Goal: Task Accomplishment & Management: Complete application form

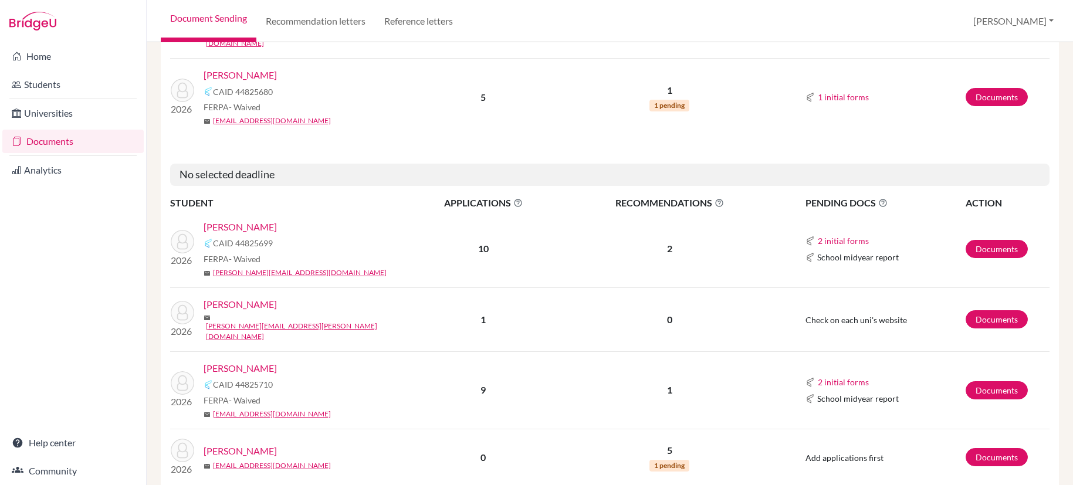
scroll to position [1532, 0]
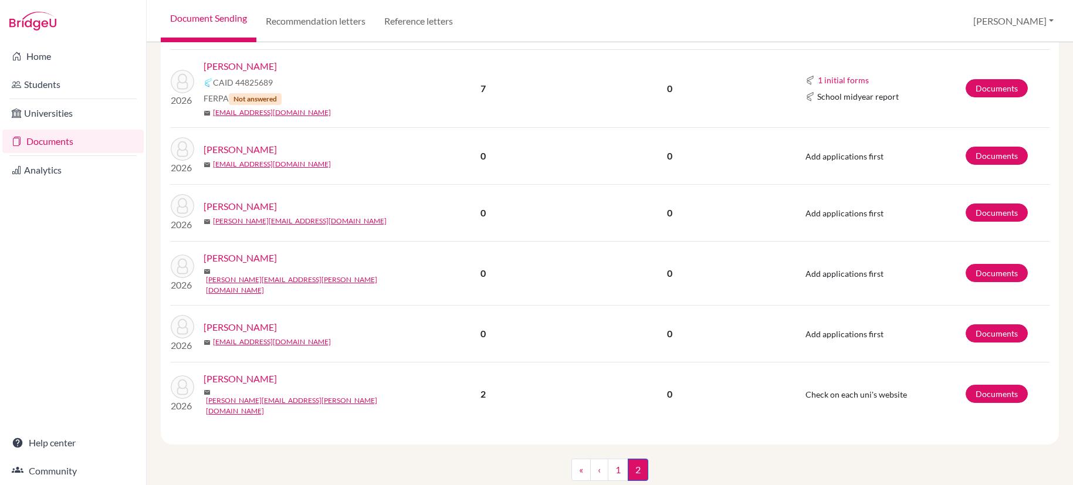
scroll to position [677, 0]
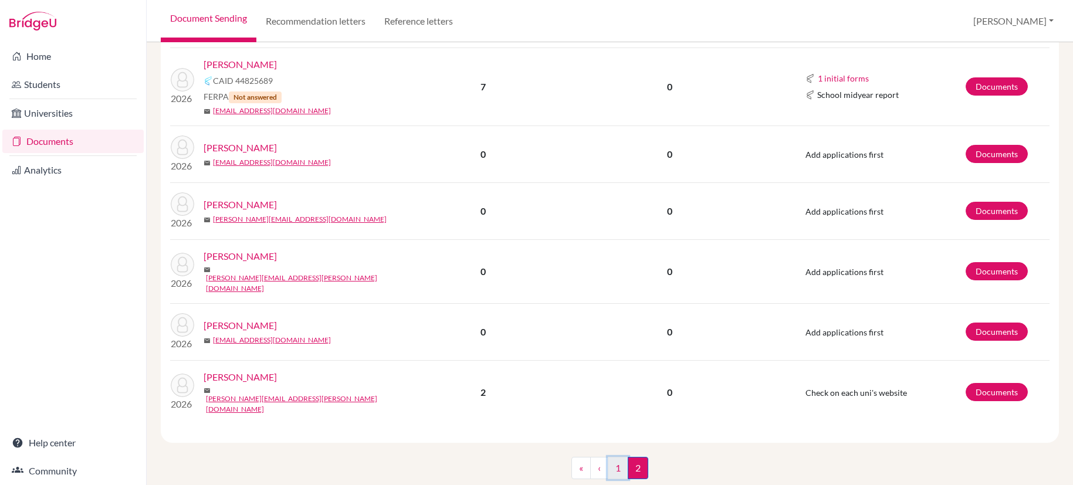
click at [612, 457] on link "1" at bounding box center [618, 468] width 21 height 22
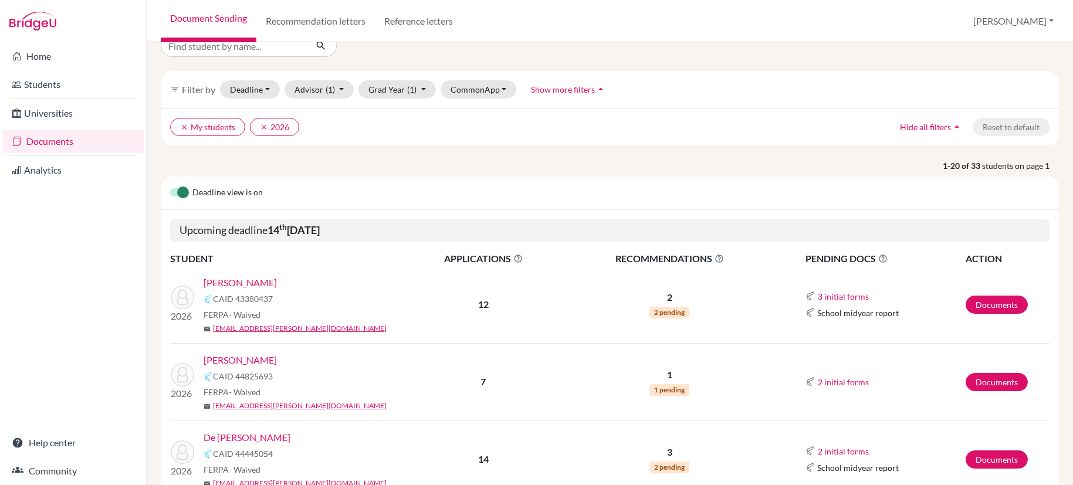
scroll to position [48, 0]
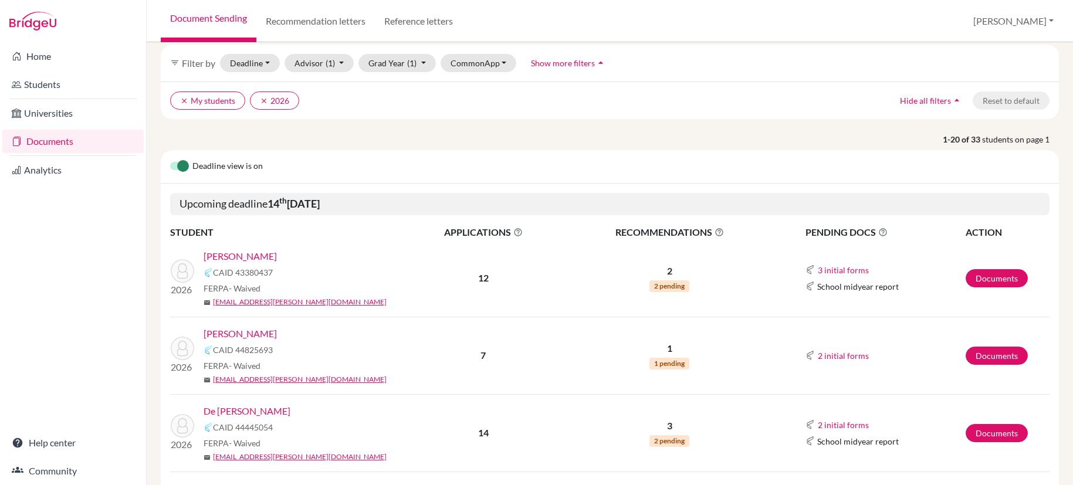
click at [253, 258] on link "[PERSON_NAME]" at bounding box center [240, 256] width 73 height 14
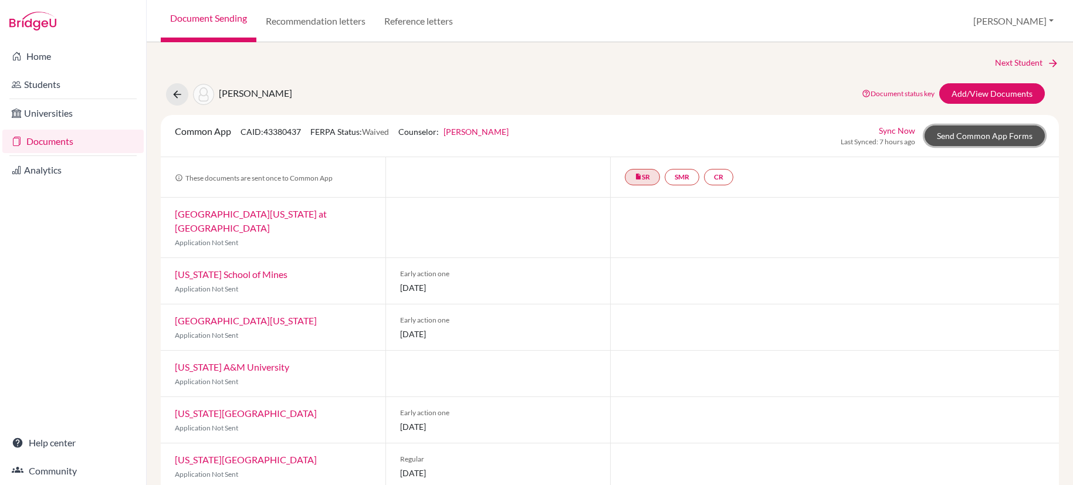
click at [951, 140] on link "Send Common App Forms" at bounding box center [985, 136] width 120 height 21
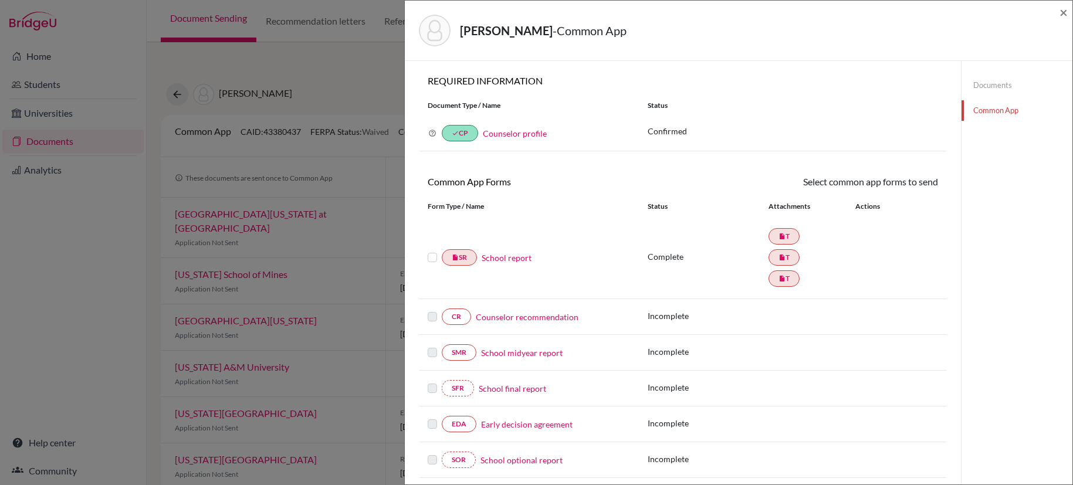
click at [552, 318] on link "Counselor recommendation" at bounding box center [527, 317] width 103 height 12
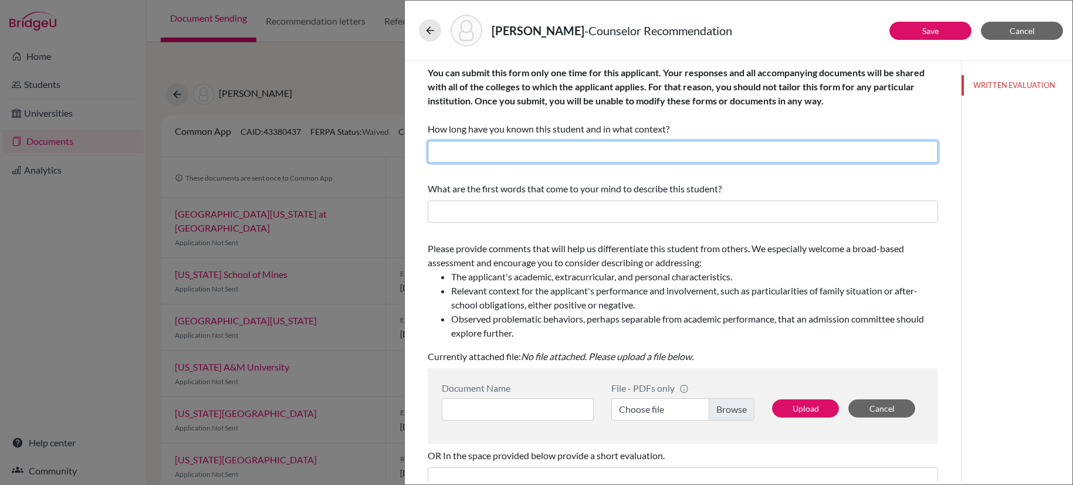
click at [722, 154] on input "text" at bounding box center [683, 152] width 511 height 22
type input "Two yers as her high school counselor."
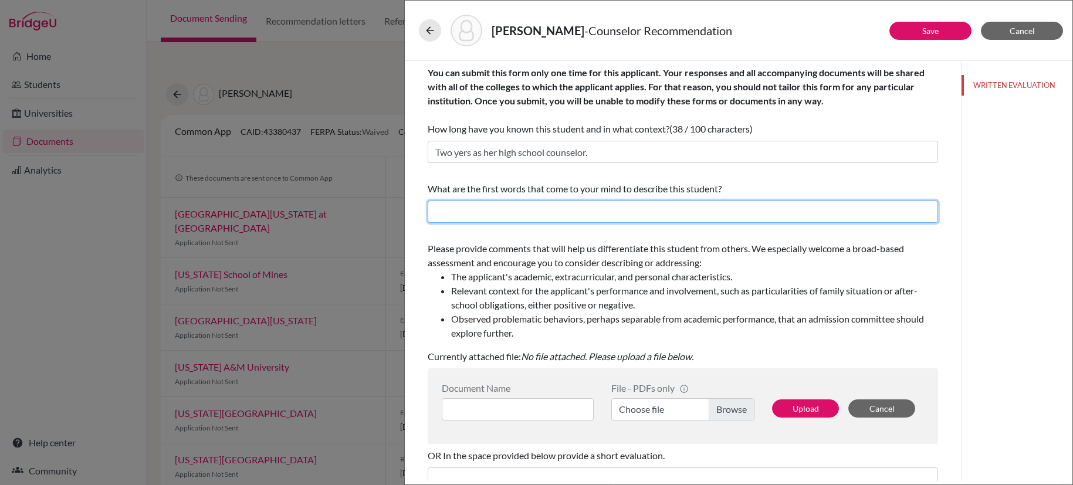
click at [676, 212] on input "text" at bounding box center [683, 212] width 511 height 22
type input "Resilient, capable, blossoming"
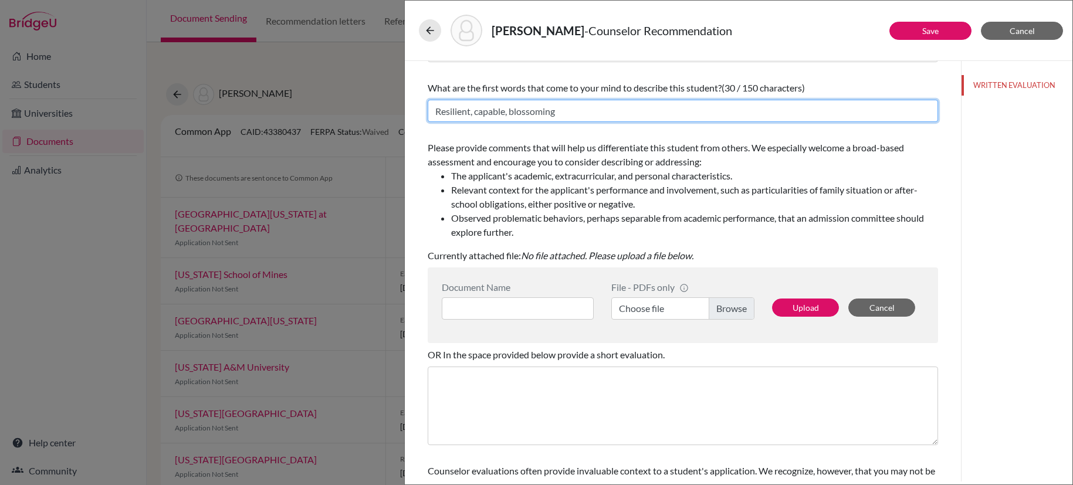
scroll to position [119, 0]
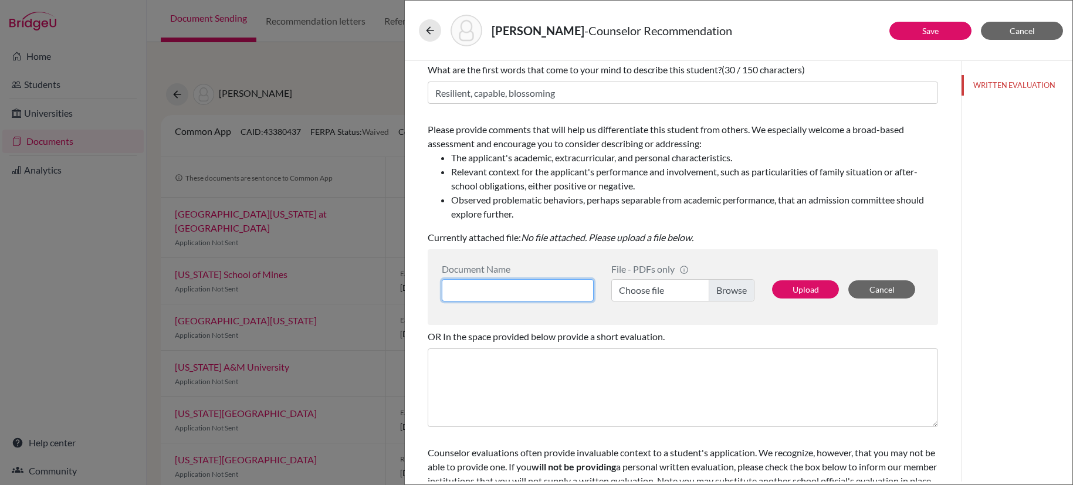
click at [562, 293] on input at bounding box center [518, 290] width 152 height 22
type input "CREC [PERSON_NAME]"
click at [733, 290] on label "Choose file" at bounding box center [682, 290] width 143 height 22
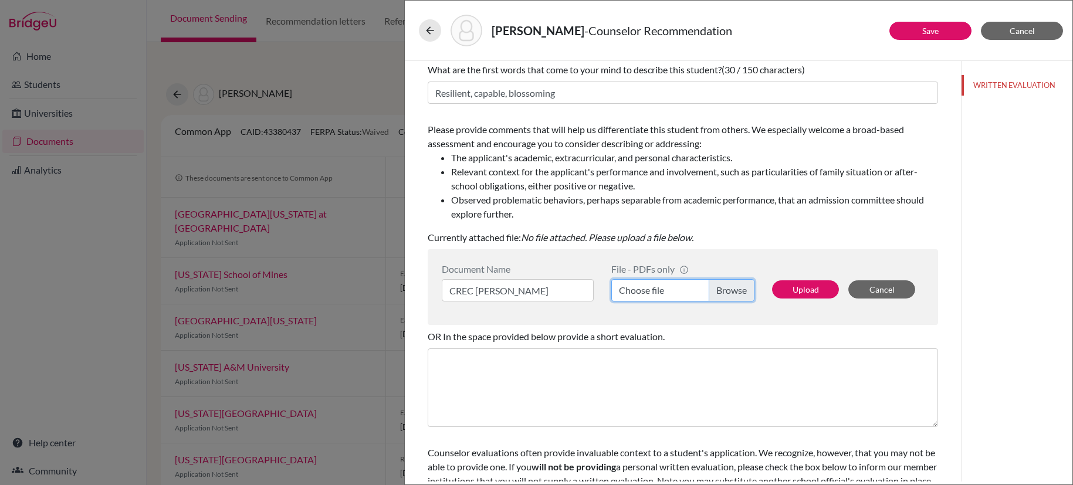
click at [733, 290] on input "Choose file" at bounding box center [682, 290] width 143 height 22
click at [802, 290] on button "Upload" at bounding box center [805, 289] width 67 height 18
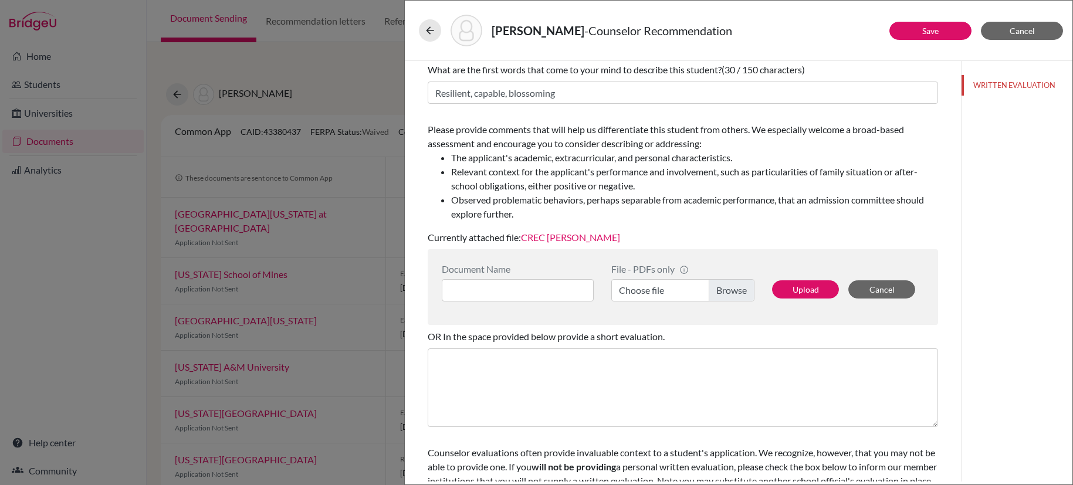
click at [586, 239] on link "CREC [PERSON_NAME]" at bounding box center [570, 237] width 99 height 11
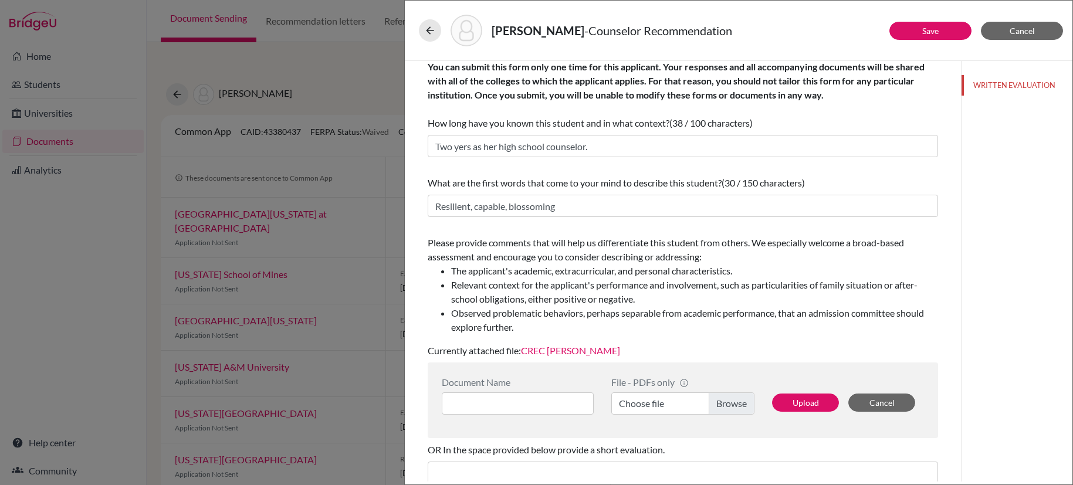
scroll to position [0, 0]
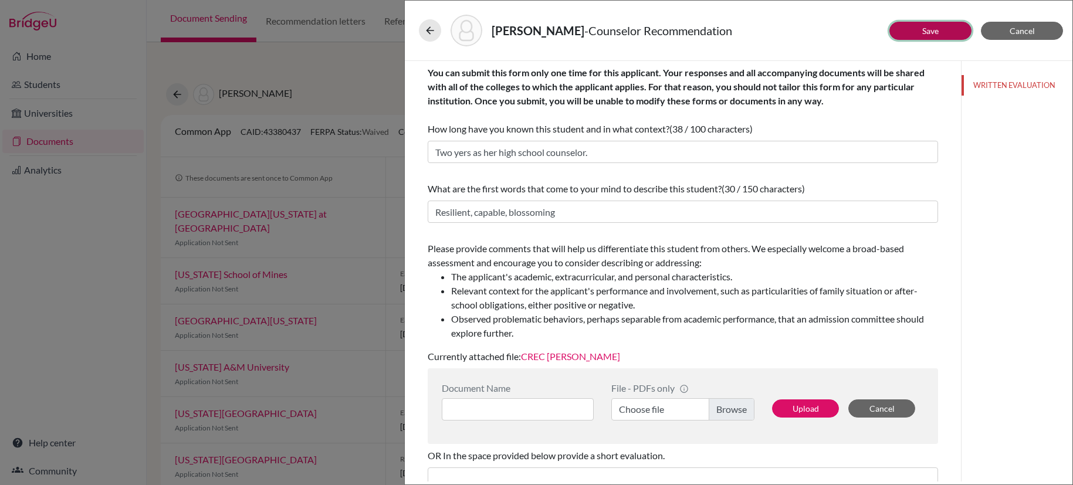
click at [922, 35] on link "Save" at bounding box center [930, 31] width 16 height 10
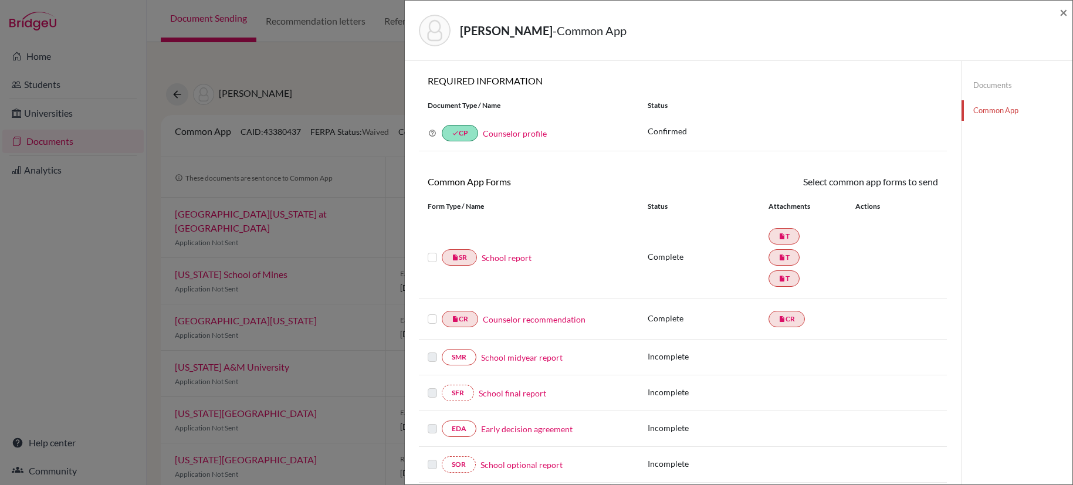
click at [435, 251] on label at bounding box center [432, 251] width 9 height 0
click at [0, 0] on input "checkbox" at bounding box center [0, 0] width 0 height 0
click at [434, 313] on label at bounding box center [432, 313] width 9 height 0
click at [0, 0] on input "checkbox" at bounding box center [0, 0] width 0 height 0
click at [434, 252] on label at bounding box center [432, 252] width 9 height 0
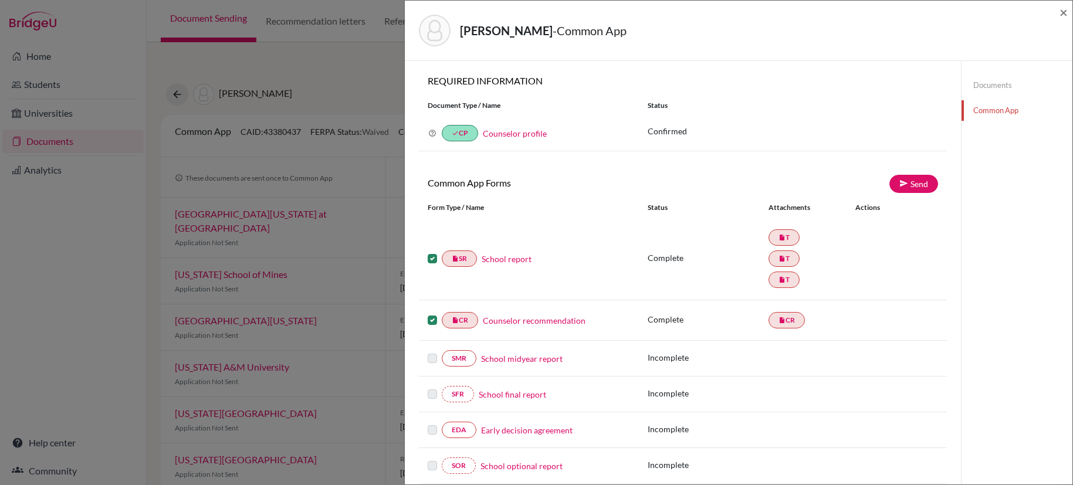
click at [0, 0] on input "checkbox" at bounding box center [0, 0] width 0 height 0
click at [434, 313] on label at bounding box center [432, 313] width 9 height 0
click at [0, 0] on input "checkbox" at bounding box center [0, 0] width 0 height 0
click at [1060, 11] on span "×" at bounding box center [1064, 12] width 8 height 17
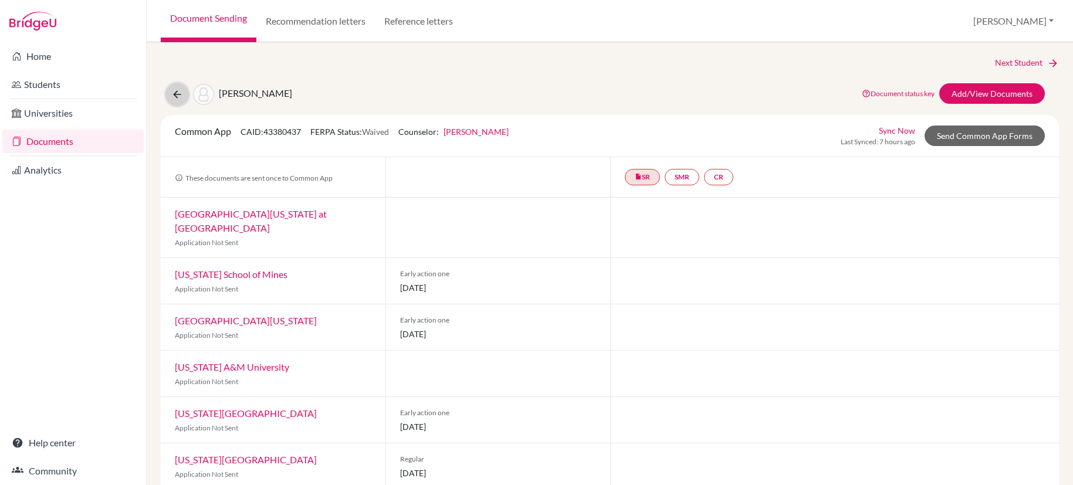
click at [174, 96] on icon at bounding box center [177, 95] width 12 height 12
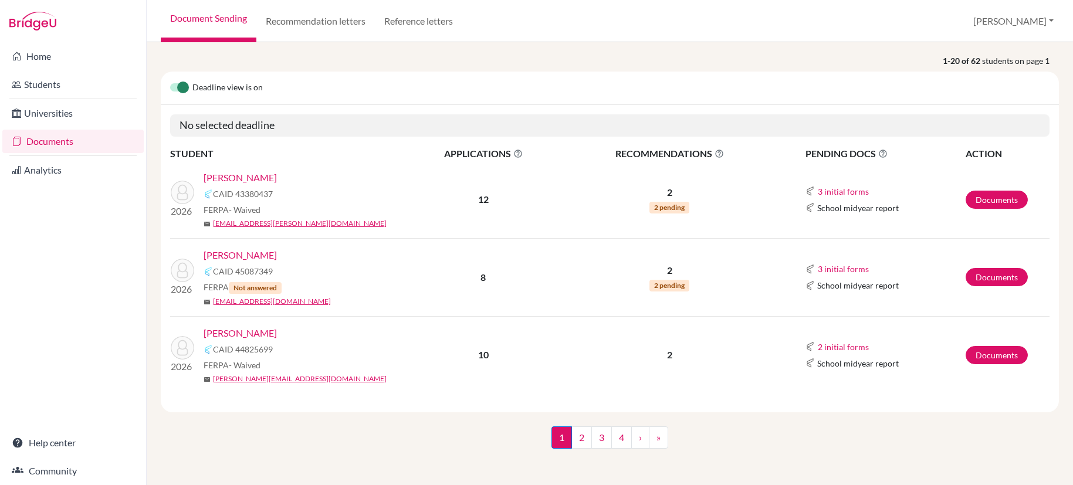
scroll to position [90, 0]
click at [579, 435] on link "2" at bounding box center [582, 436] width 21 height 22
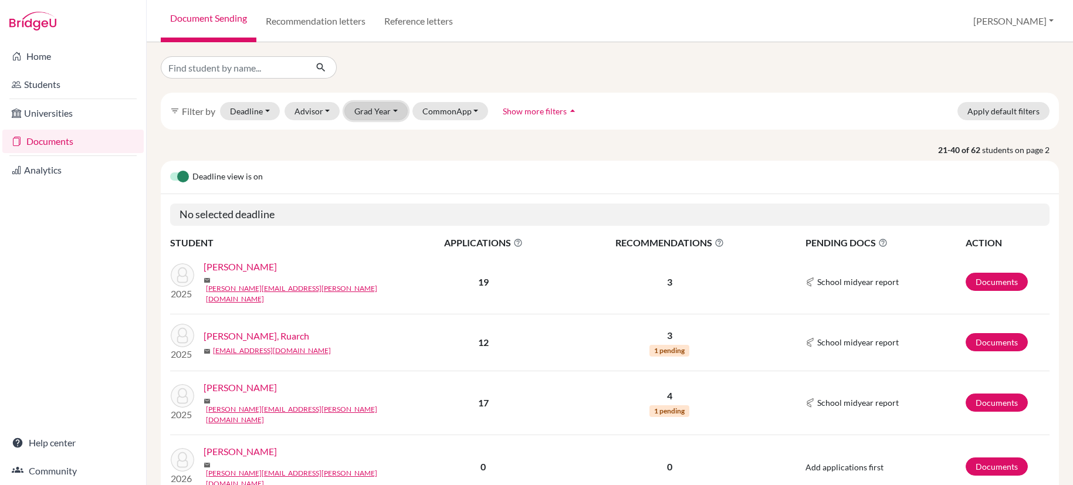
click at [395, 111] on button "Grad Year" at bounding box center [375, 111] width 63 height 18
click at [383, 134] on div "2026" at bounding box center [379, 136] width 41 height 14
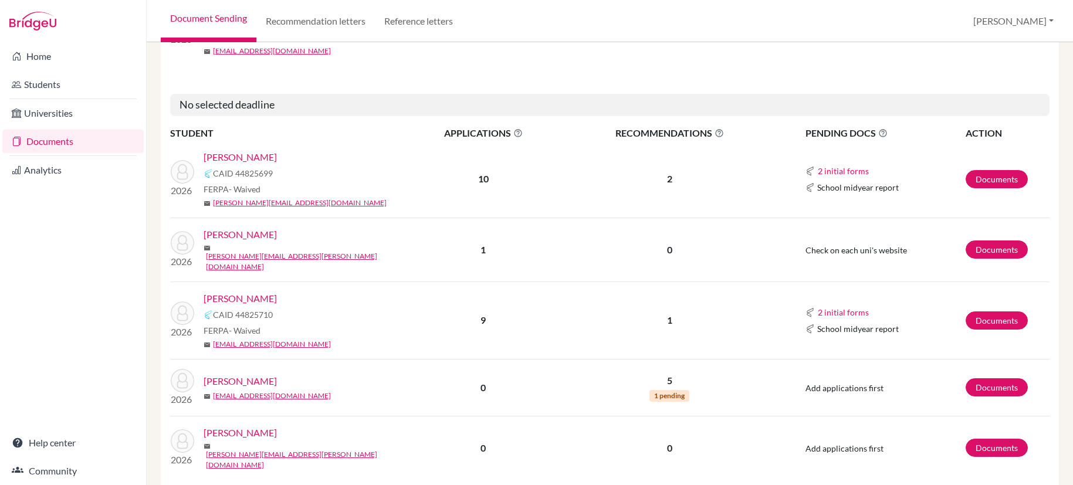
scroll to position [1510, 0]
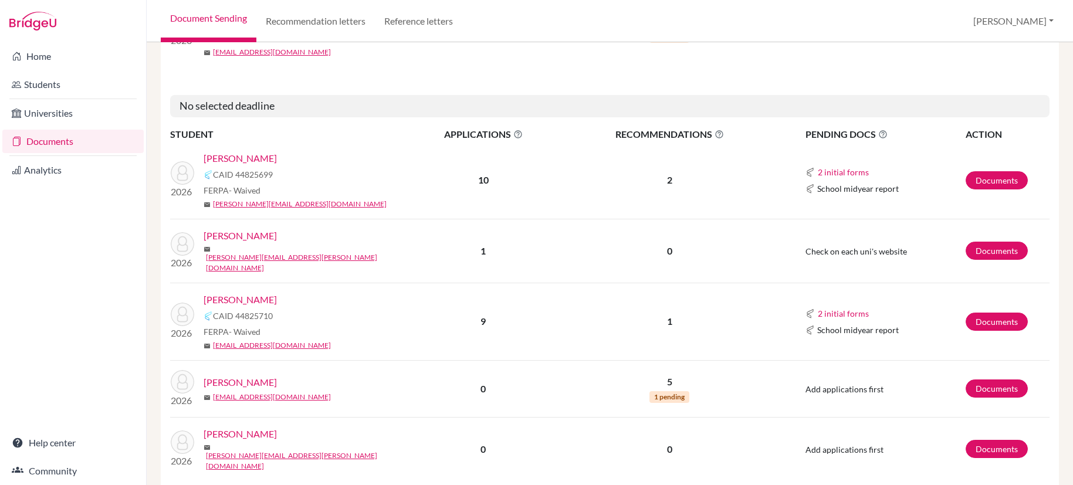
click at [263, 151] on link "Abraham, Sophie" at bounding box center [240, 158] width 73 height 14
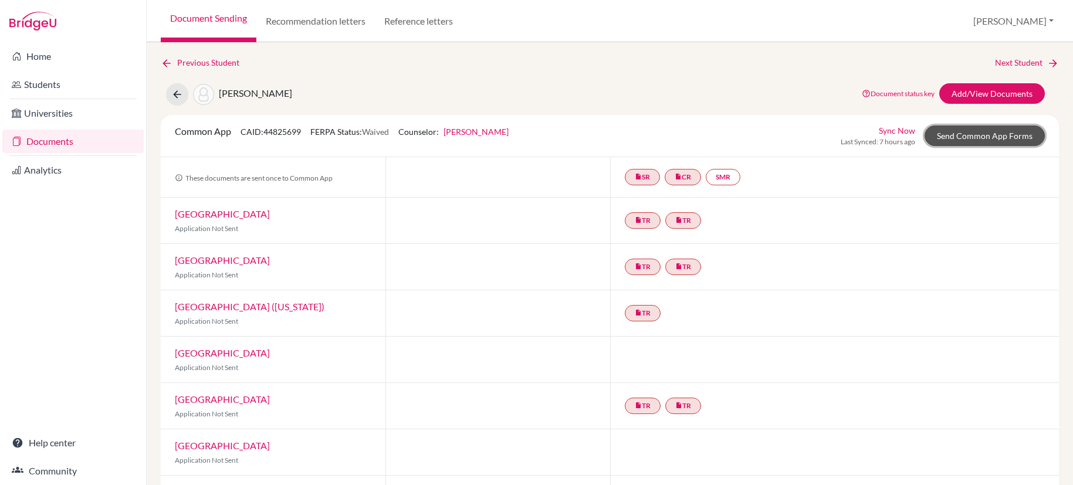
click at [976, 144] on link "Send Common App Forms" at bounding box center [985, 136] width 120 height 21
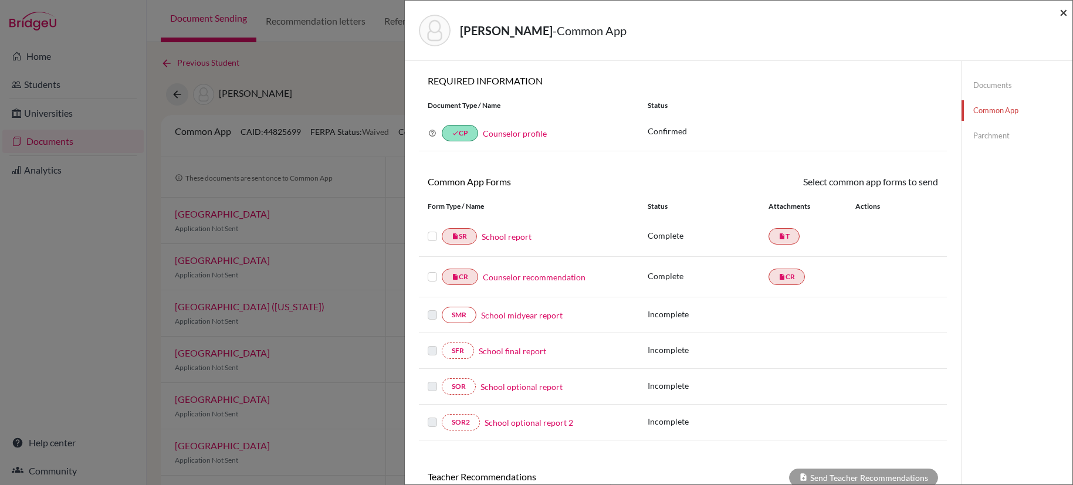
click at [1064, 12] on span "×" at bounding box center [1064, 12] width 8 height 17
click at [1064, 12] on div "Document Sending Recommendation letters Reference letters Louis Profile School …" at bounding box center [610, 21] width 927 height 42
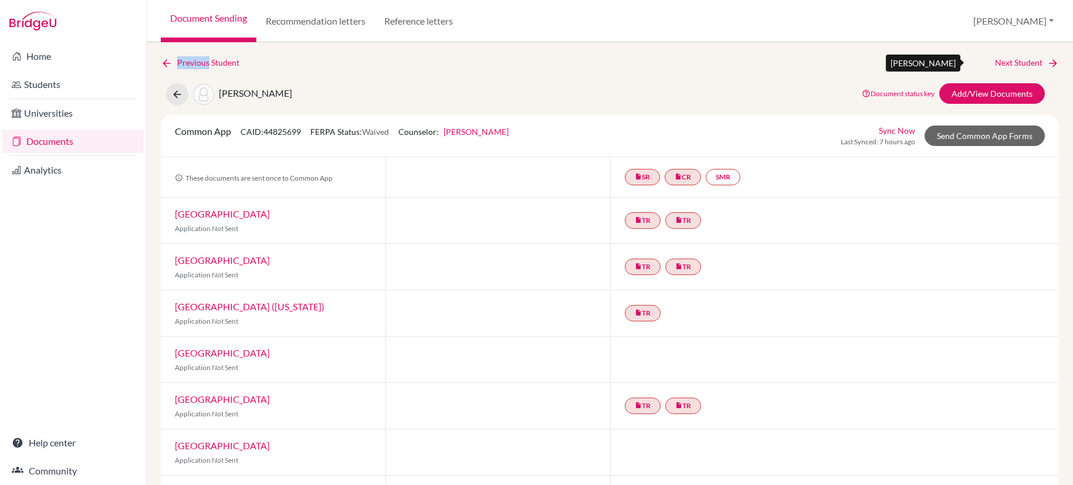
click at [1021, 62] on link "Next Student" at bounding box center [1027, 62] width 64 height 13
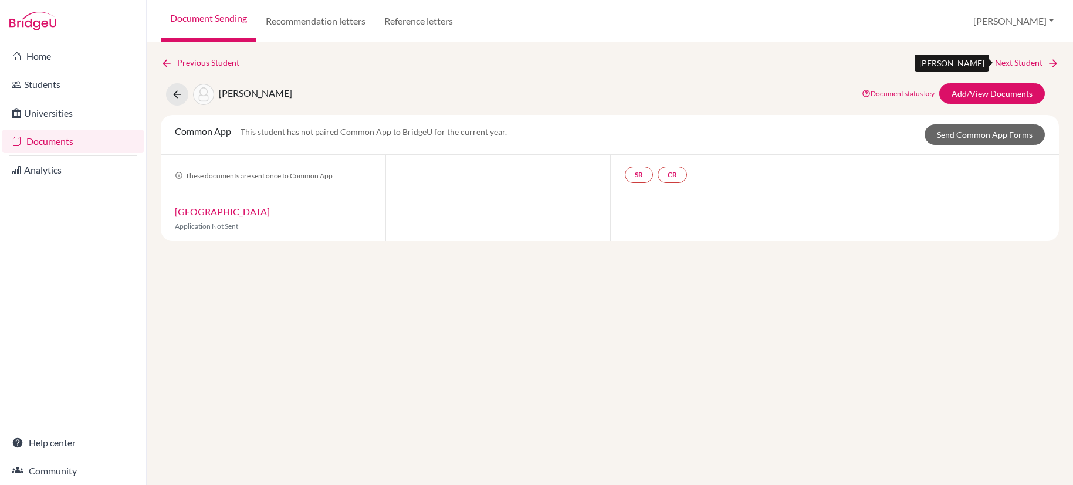
click at [1021, 64] on link "Next Student" at bounding box center [1027, 62] width 64 height 13
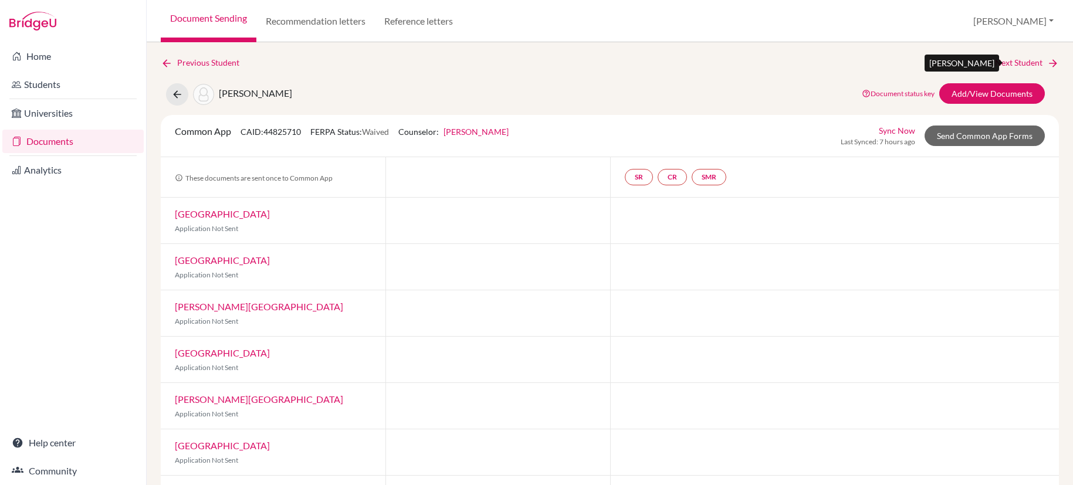
click at [1003, 65] on link "Next Student" at bounding box center [1027, 62] width 64 height 13
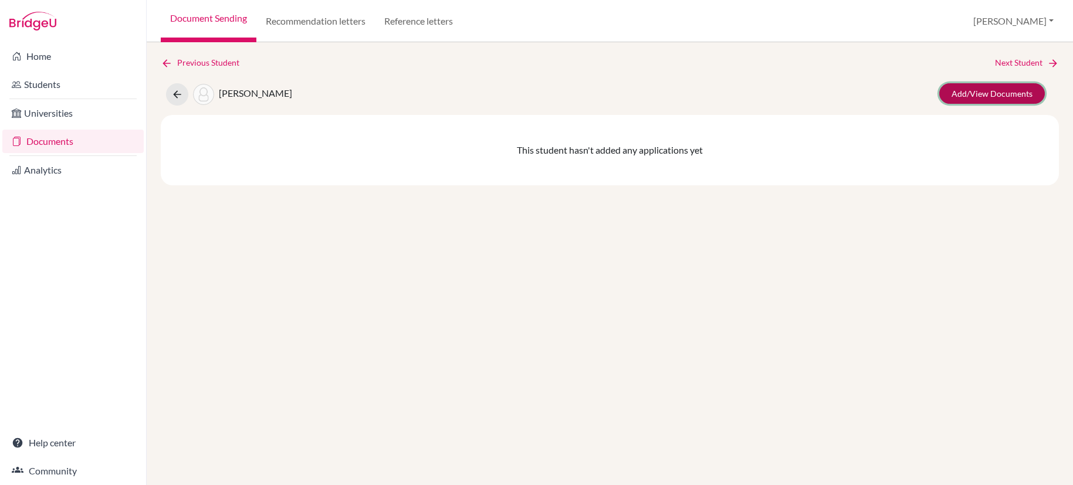
click at [1007, 95] on link "Add/View Documents" at bounding box center [992, 93] width 106 height 21
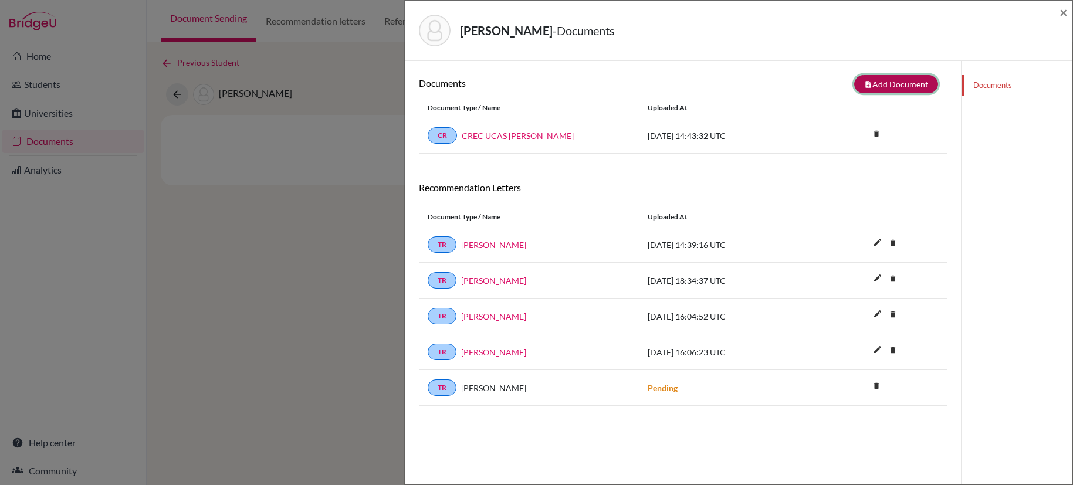
click at [881, 83] on button "note_add Add Document" at bounding box center [896, 84] width 84 height 18
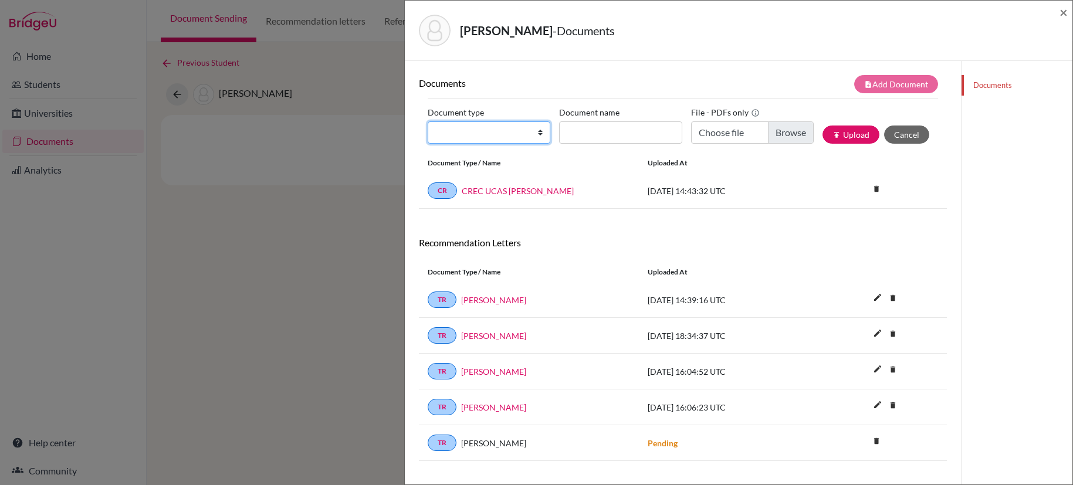
click at [539, 135] on select "Change explanation for Common App reports Counselor recommendation Internationa…" at bounding box center [489, 132] width 123 height 22
select select "2"
click at [428, 121] on select "Change explanation for Common App reports Counselor recommendation Internationa…" at bounding box center [489, 132] width 123 height 22
click at [600, 136] on input "Document name" at bounding box center [620, 132] width 123 height 22
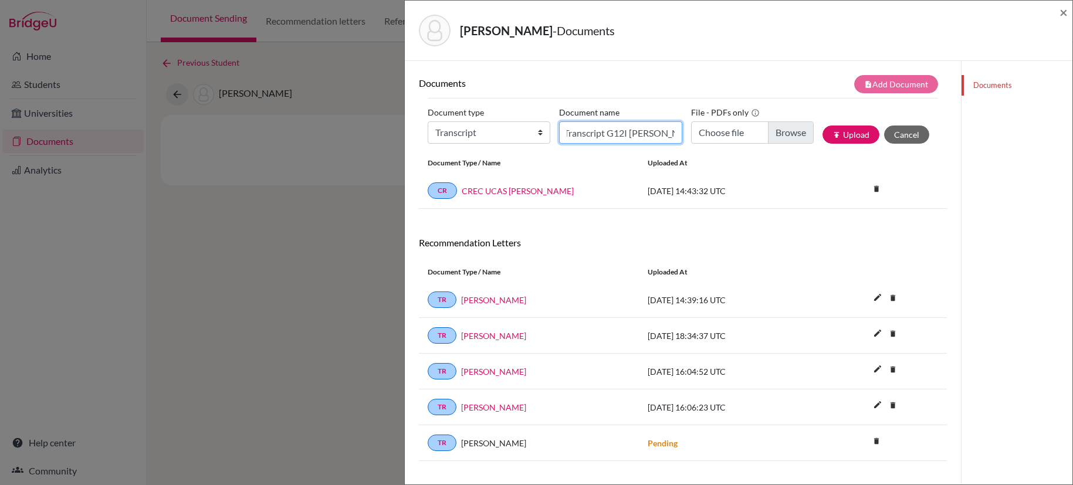
type input "Transcript G12I Ali Gianna"
click at [787, 133] on input "Choose file" at bounding box center [752, 132] width 123 height 22
type input "C:\fakepath\Transcript Ali Gianna G12 Initial sgnd.pdf"
click at [846, 134] on button "publish Upload" at bounding box center [851, 135] width 57 height 18
